Goal: Find specific page/section: Find specific page/section

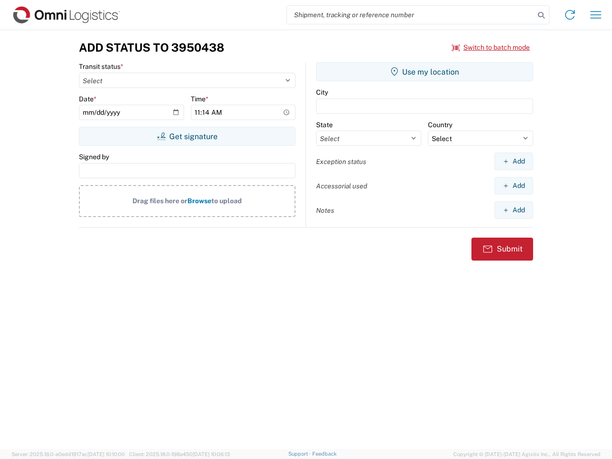
click at [411, 15] on input "search" at bounding box center [411, 15] width 248 height 18
click at [541, 15] on icon at bounding box center [541, 15] width 13 height 13
click at [570, 15] on icon at bounding box center [569, 14] width 15 height 15
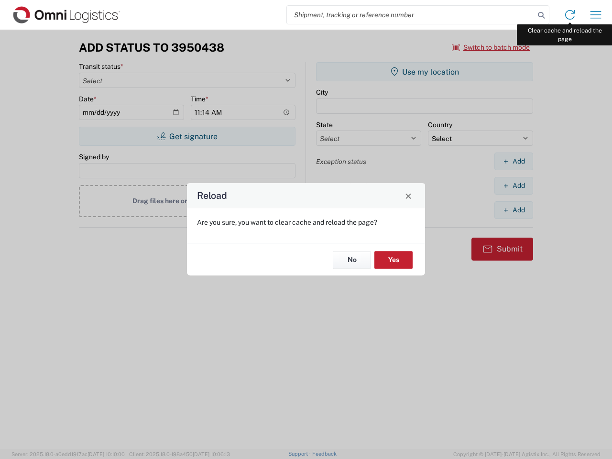
click at [596, 15] on div "Reload Are you sure, you want to clear cache and reload the page? No Yes" at bounding box center [306, 229] width 612 height 459
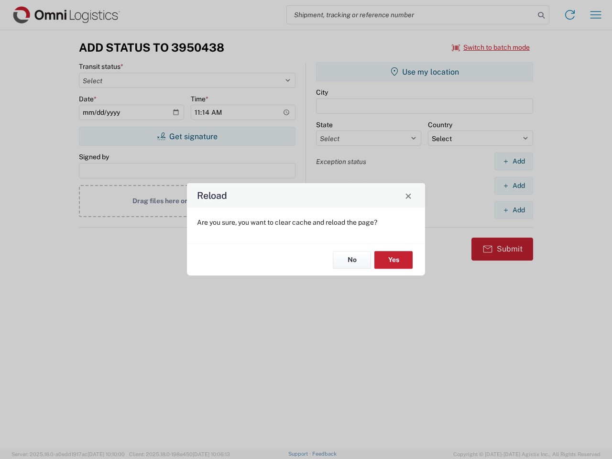
click at [491, 47] on div "Reload Are you sure, you want to clear cache and reload the page? No Yes" at bounding box center [306, 229] width 612 height 459
click at [187, 136] on div "Reload Are you sure, you want to clear cache and reload the page? No Yes" at bounding box center [306, 229] width 612 height 459
click at [425, 72] on div "Reload Are you sure, you want to clear cache and reload the page? No Yes" at bounding box center [306, 229] width 612 height 459
click at [514, 161] on div "Reload Are you sure, you want to clear cache and reload the page? No Yes" at bounding box center [306, 229] width 612 height 459
click at [514, 186] on div "Reload Are you sure, you want to clear cache and reload the page? No Yes" at bounding box center [306, 229] width 612 height 459
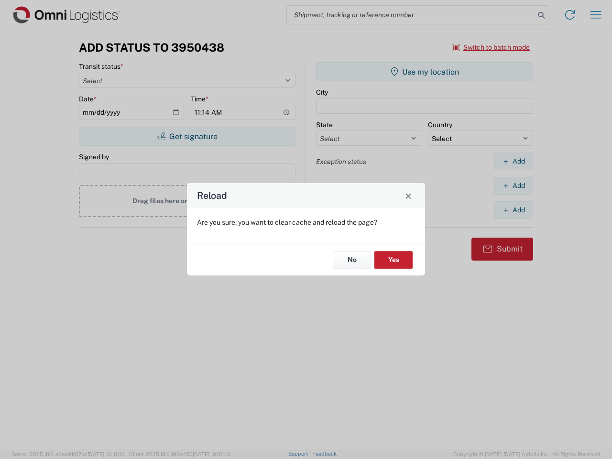
click at [514, 210] on div "Reload Are you sure, you want to clear cache and reload the page? No Yes" at bounding box center [306, 229] width 612 height 459
